Goal: Information Seeking & Learning: Learn about a topic

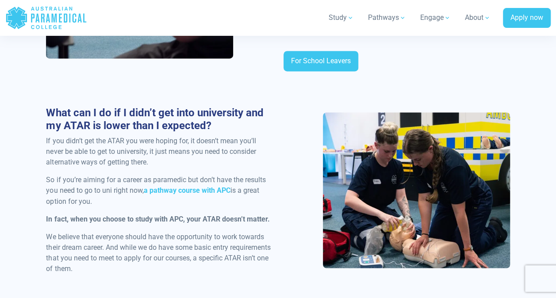
scroll to position [631, 0]
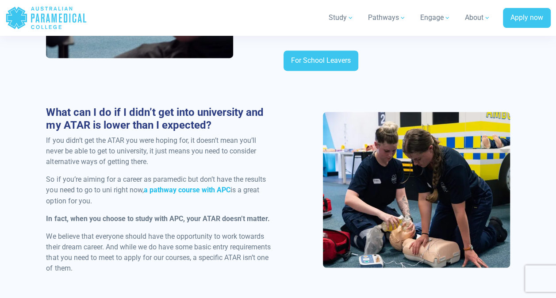
click at [193, 188] on strong "a pathway course with APC" at bounding box center [186, 190] width 87 height 8
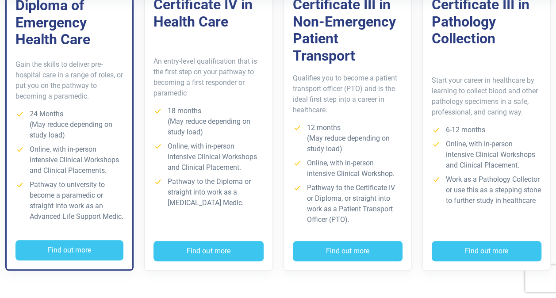
scroll to position [327, 0]
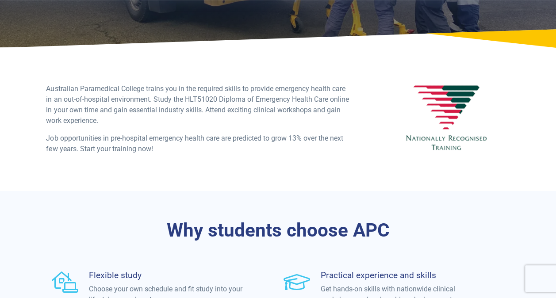
scroll to position [146, 0]
